Goal: Information Seeking & Learning: Learn about a topic

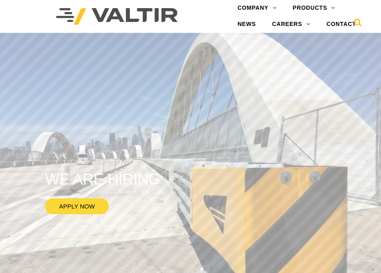
click at [359, 24] on icon at bounding box center [358, 24] width 8 height 12
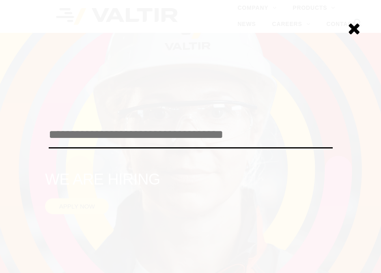
click at [73, 136] on input "search" at bounding box center [191, 135] width 284 height 27
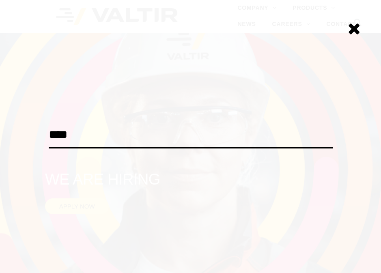
type input "****"
click input "******" at bounding box center [0, 0] width 0 height 0
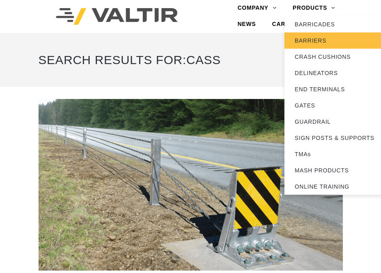
click at [311, 39] on link "BARRIERS" at bounding box center [335, 40] width 101 height 16
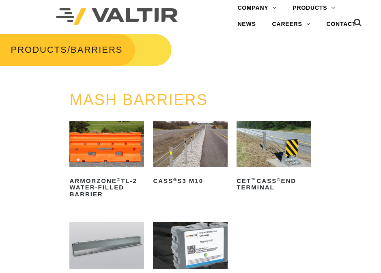
click at [196, 168] on img at bounding box center [190, 144] width 74 height 47
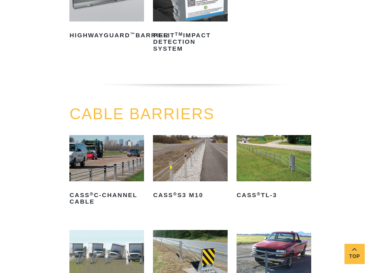
scroll to position [244, 0]
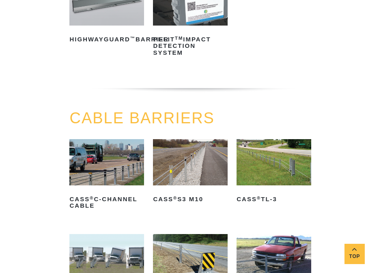
click at [103, 178] on img at bounding box center [106, 162] width 74 height 47
click at [210, 174] on img at bounding box center [190, 162] width 74 height 47
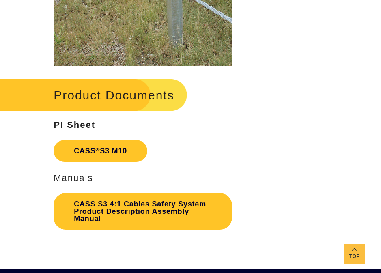
scroll to position [1461, 0]
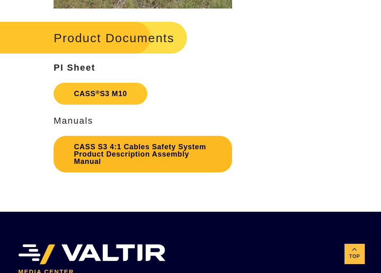
click at [135, 151] on link "CASS S3 4:1 Cables Safety System Product Description Assembly Manual" at bounding box center [143, 154] width 179 height 37
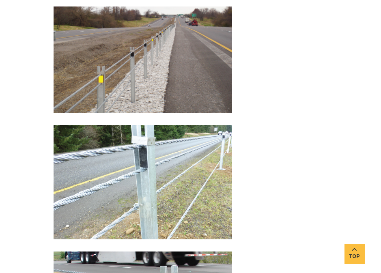
scroll to position [974, 0]
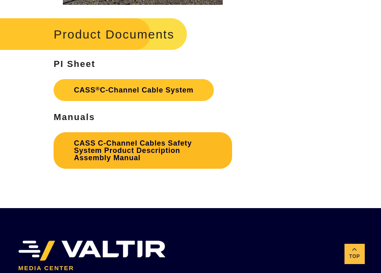
scroll to position [1461, 0]
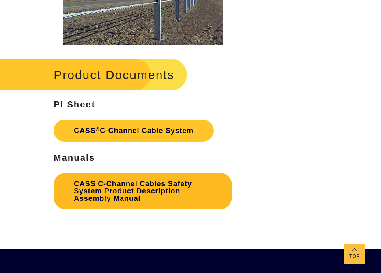
click at [129, 197] on link "CASS C-Channel Cables Safety System Product Description Assembly Manual" at bounding box center [143, 191] width 179 height 37
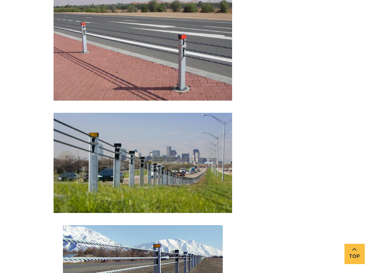
scroll to position [1137, 0]
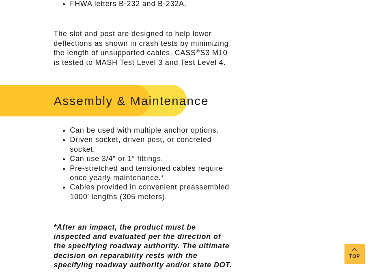
scroll to position [466, 0]
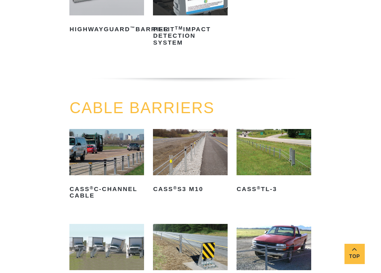
scroll to position [244, 0]
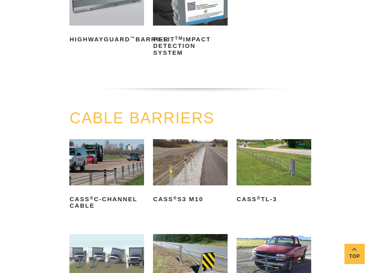
click at [268, 169] on img at bounding box center [274, 162] width 74 height 47
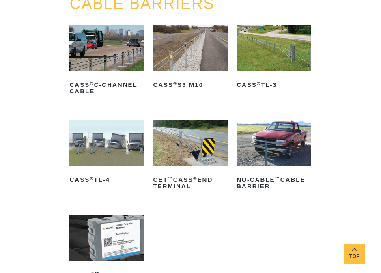
scroll to position [365, 0]
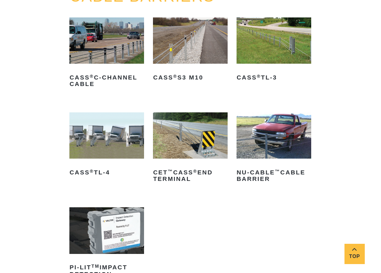
click at [104, 159] on img at bounding box center [106, 135] width 74 height 47
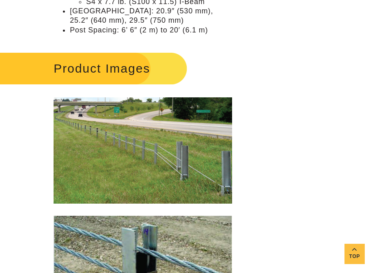
scroll to position [812, 0]
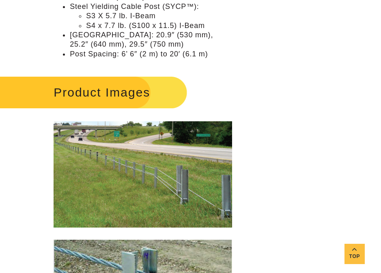
drag, startPoint x: 229, startPoint y: 224, endPoint x: 201, endPoint y: 212, distance: 30.9
click at [201, 212] on img at bounding box center [143, 174] width 179 height 106
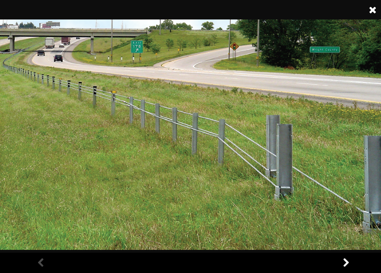
scroll to position [1015, 0]
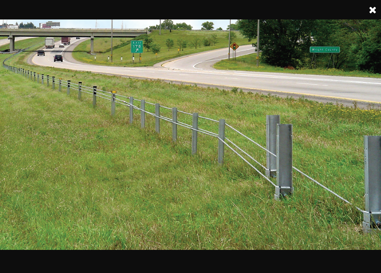
click at [128, 138] on img at bounding box center [193, 134] width 387 height 231
click at [317, 238] on img at bounding box center [193, 134] width 387 height 231
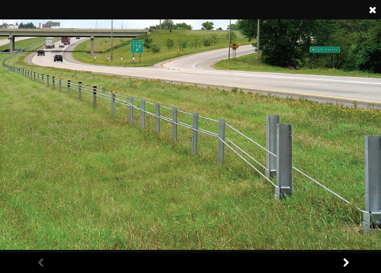
click at [345, 262] on link at bounding box center [346, 263] width 20 height 20
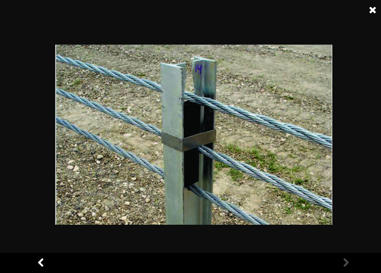
click at [344, 262] on link at bounding box center [346, 263] width 20 height 20
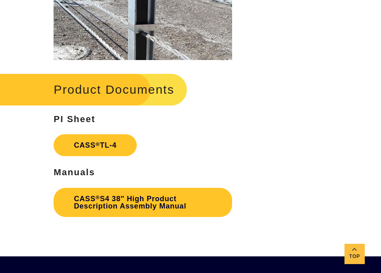
scroll to position [1015, 0]
